Goal: Transaction & Acquisition: Purchase product/service

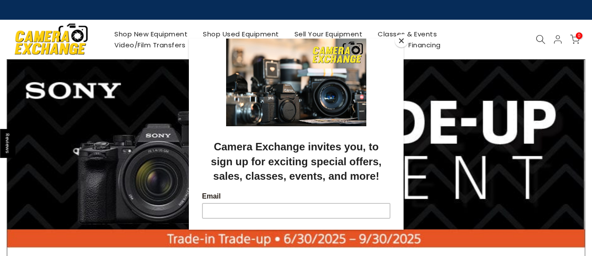
click at [405, 39] on button "Close" at bounding box center [401, 40] width 13 height 13
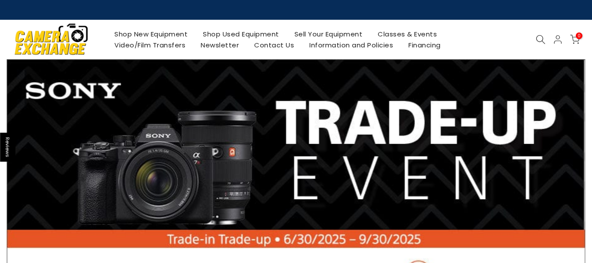
click at [541, 38] on icon at bounding box center [541, 40] width 10 height 10
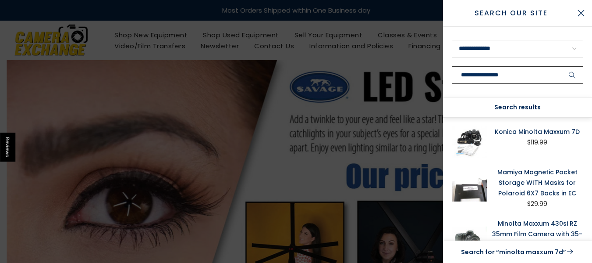
type input "**********"
click at [533, 132] on link "Konica Minolta Maxxum 7D" at bounding box center [538, 131] width 92 height 11
